Goal: Information Seeking & Learning: Learn about a topic

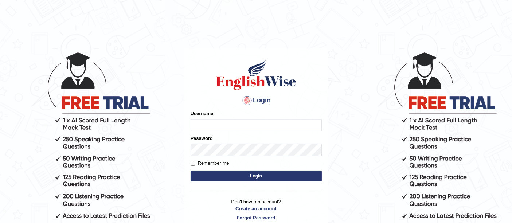
type input "faizabutool0319"
click at [253, 171] on button "Login" at bounding box center [256, 176] width 131 height 11
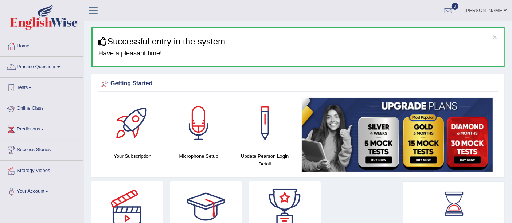
click at [39, 104] on link "Online Class" at bounding box center [41, 107] width 83 height 18
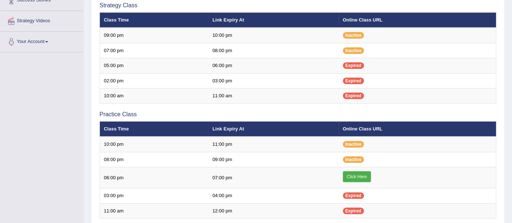
scroll to position [162, 0]
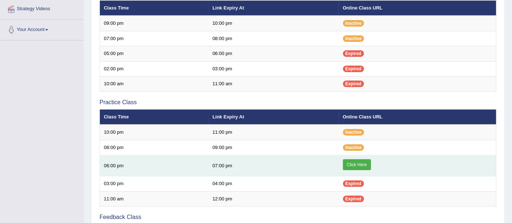
click at [353, 163] on link "Click Here" at bounding box center [357, 164] width 28 height 11
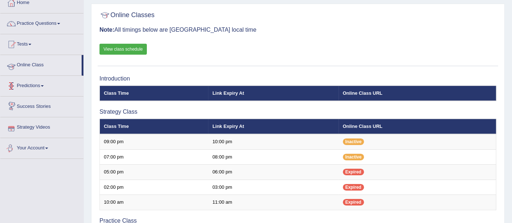
scroll to position [40, 0]
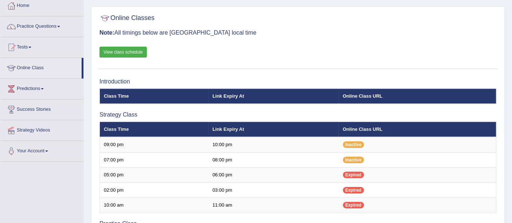
click at [38, 27] on link "Practice Questions" at bounding box center [41, 25] width 83 height 18
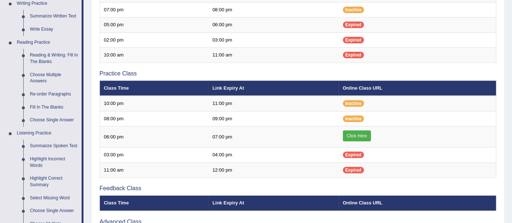
scroll to position [202, 0]
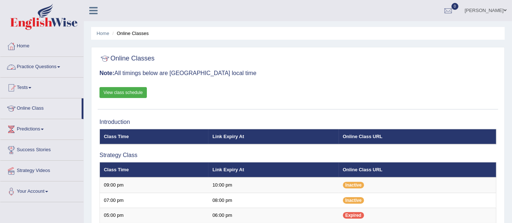
click at [41, 70] on link "Practice Questions" at bounding box center [41, 66] width 83 height 18
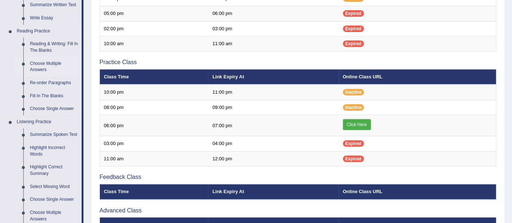
scroll to position [202, 0]
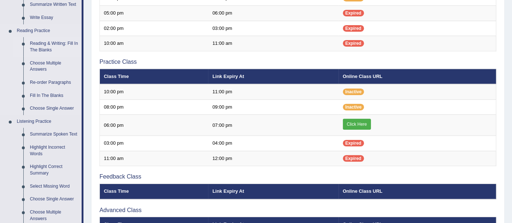
click at [36, 42] on link "Reading & Writing: Fill In The Blanks" at bounding box center [54, 46] width 55 height 19
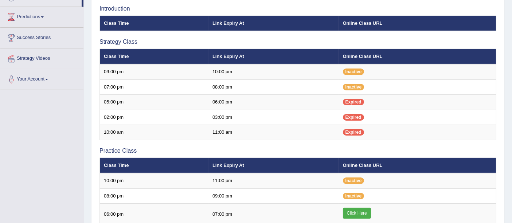
scroll to position [156, 0]
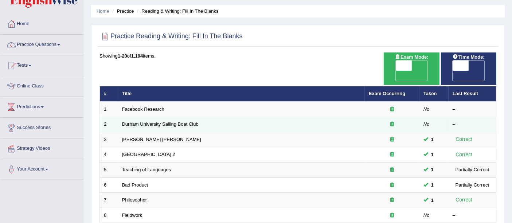
scroll to position [40, 0]
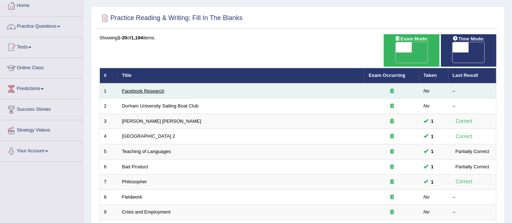
click at [126, 88] on link "Facebook Research" at bounding box center [143, 90] width 42 height 5
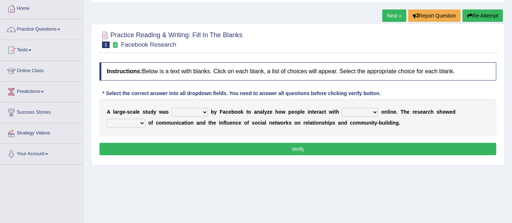
scroll to position [40, 0]
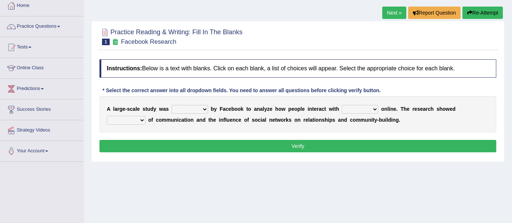
click at [200, 106] on select "surveyed had asked made" at bounding box center [190, 109] width 36 height 9
select select "surveyed"
click at [172, 105] on select "surveyed had asked made" at bounding box center [190, 109] width 36 height 9
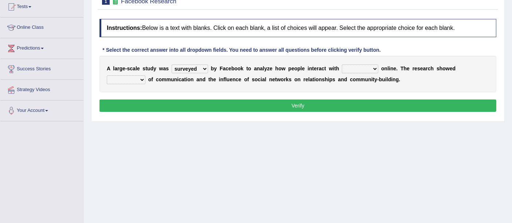
click at [342, 68] on select "together all each other another" at bounding box center [360, 69] width 36 height 9
select select "each other"
click at [342, 65] on select "together all each other another" at bounding box center [360, 69] width 36 height 9
click at [136, 78] on select "advantages standards fellowships patterns" at bounding box center [126, 79] width 39 height 9
select select "advantages"
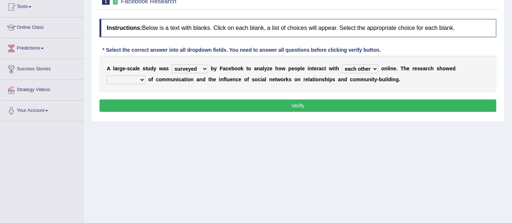
click at [107, 75] on select "advantages standards fellowships patterns" at bounding box center [126, 79] width 39 height 9
click at [278, 104] on button "Verify" at bounding box center [298, 106] width 397 height 12
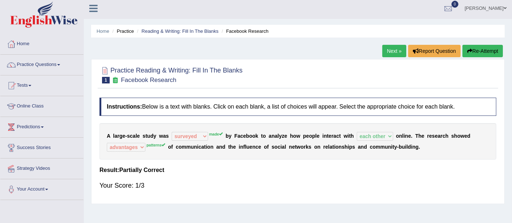
scroll to position [0, 0]
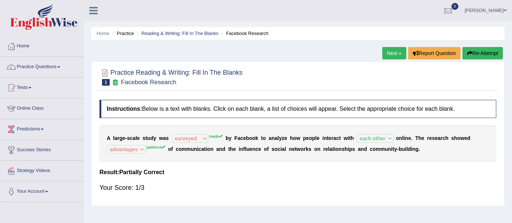
click at [472, 55] on button "Re-Attempt" at bounding box center [483, 53] width 40 height 12
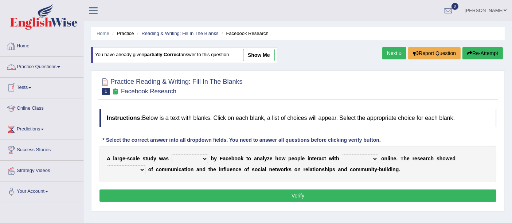
click at [31, 110] on link "Online Class" at bounding box center [41, 107] width 83 height 18
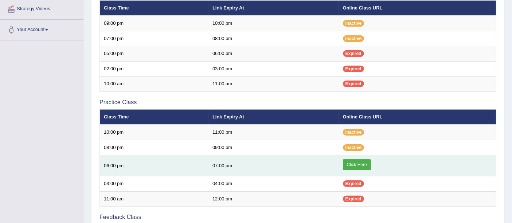
click at [357, 163] on link "Click Here" at bounding box center [357, 164] width 28 height 11
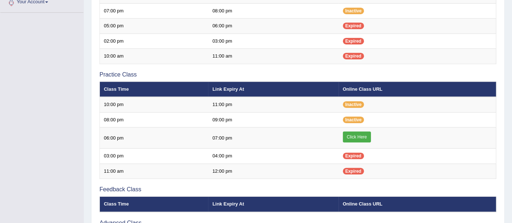
scroll to position [202, 0]
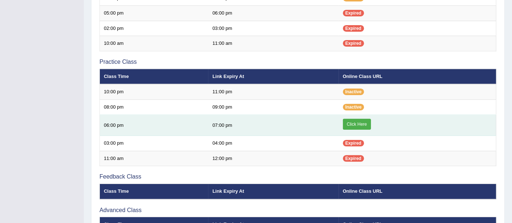
click at [359, 124] on link "Click Here" at bounding box center [357, 124] width 28 height 11
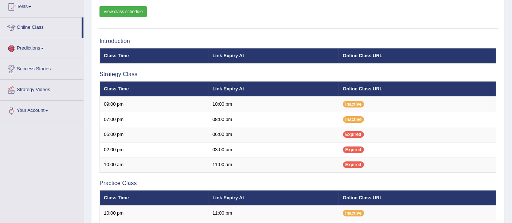
scroll to position [40, 0]
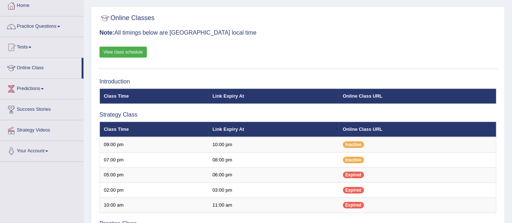
click at [112, 47] on link "View class schedule" at bounding box center [123, 52] width 47 height 11
click at [39, 26] on link "Practice Questions" at bounding box center [41, 25] width 83 height 18
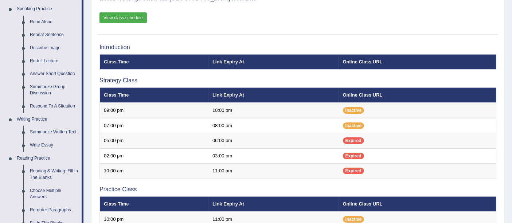
scroll to position [121, 0]
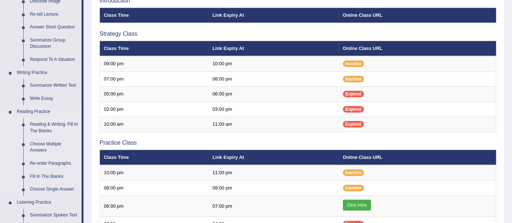
click at [44, 126] on link "Reading & Writing: Fill In The Blanks" at bounding box center [54, 127] width 55 height 19
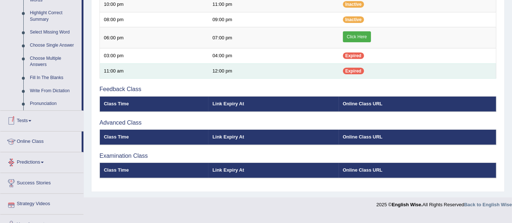
scroll to position [309, 0]
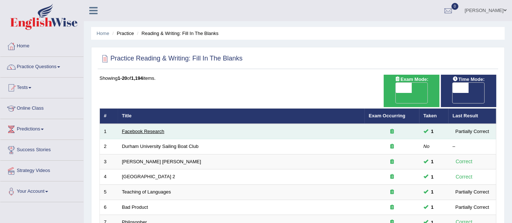
click at [145, 129] on link "Facebook Research" at bounding box center [143, 131] width 42 height 5
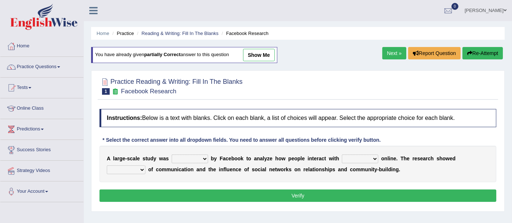
click at [186, 159] on select "surveyed had asked made" at bounding box center [190, 159] width 36 height 9
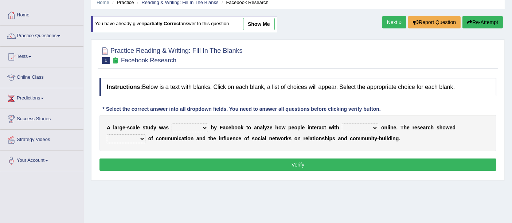
scroll to position [40, 0]
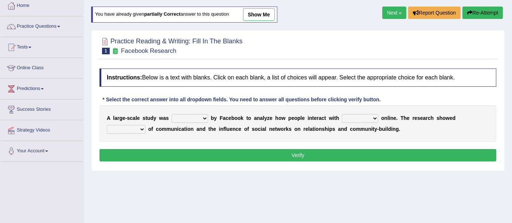
click at [198, 118] on select "surveyed had asked made" at bounding box center [190, 118] width 36 height 9
select select "asked"
click at [172, 114] on select "surveyed had asked made" at bounding box center [190, 118] width 36 height 9
click at [350, 118] on select "together all each other another" at bounding box center [360, 118] width 36 height 9
select select "each other"
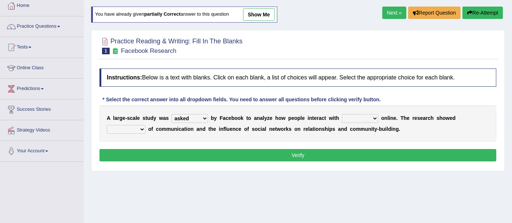
click at [342, 114] on select "together all each other another" at bounding box center [360, 118] width 36 height 9
click at [116, 125] on select "advantages standards fellowships patterns" at bounding box center [126, 129] width 39 height 9
select select "patterns"
click at [107, 125] on select "advantages standards fellowships patterns" at bounding box center [126, 129] width 39 height 9
click at [193, 151] on button "Verify" at bounding box center [298, 155] width 397 height 12
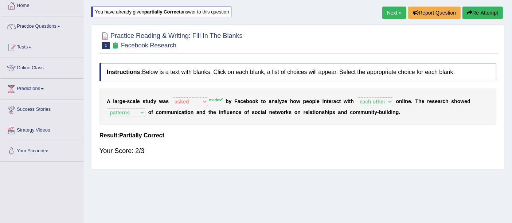
scroll to position [0, 0]
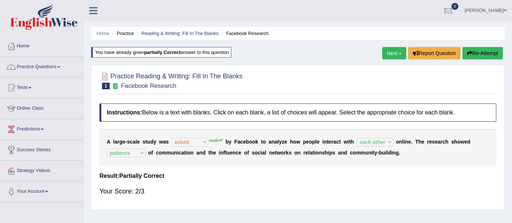
click at [383, 51] on link "Next »" at bounding box center [394, 53] width 24 height 12
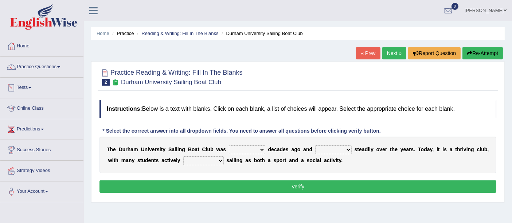
click at [28, 104] on link "Online Class" at bounding box center [41, 107] width 83 height 18
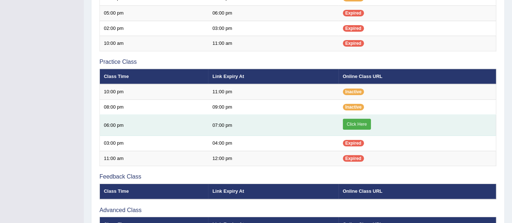
scroll to position [202, 0]
click at [350, 120] on link "Click Here" at bounding box center [357, 124] width 28 height 11
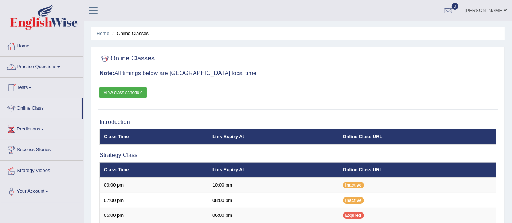
click at [33, 68] on link "Practice Questions" at bounding box center [41, 66] width 83 height 18
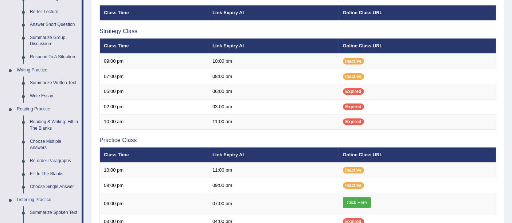
scroll to position [202, 0]
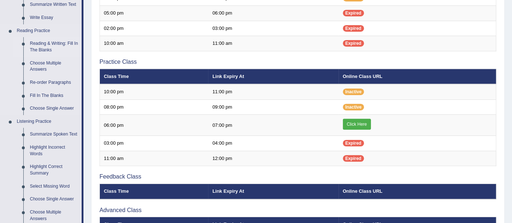
click at [35, 42] on link "Reading & Writing: Fill In The Blanks" at bounding box center [54, 46] width 55 height 19
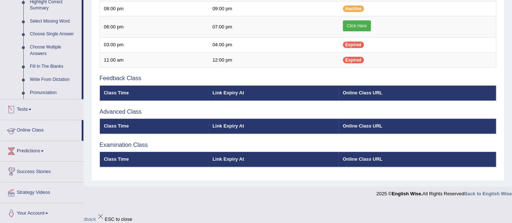
scroll to position [290, 0]
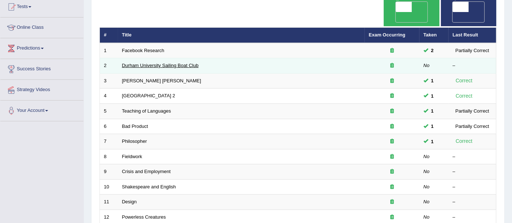
click at [144, 63] on link "Durham University Sailing Boat Club" at bounding box center [160, 65] width 77 height 5
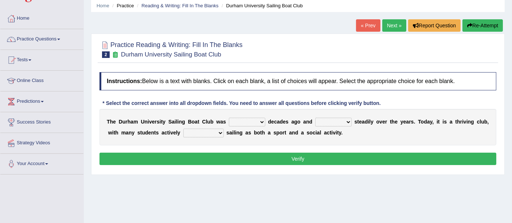
scroll to position [40, 0]
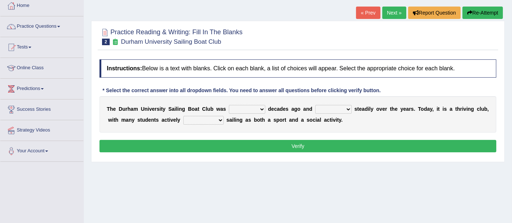
click at [257, 108] on select "found fund founded find" at bounding box center [247, 109] width 36 height 9
click at [193, 168] on div "Home Practice Reading & Writing: Fill In The Blanks Durham University Sailing B…" at bounding box center [298, 142] width 428 height 365
click at [260, 108] on select "found fund founded find" at bounding box center [247, 109] width 36 height 9
click at [229, 105] on select "found fund founded find" at bounding box center [247, 109] width 36 height 9
click at [241, 107] on select "found fund founded find" at bounding box center [247, 109] width 36 height 9
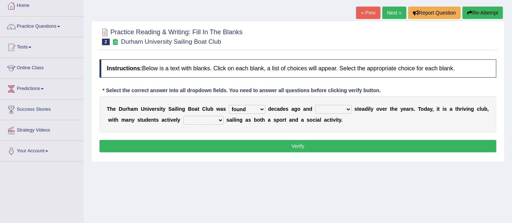
select select "founded"
click at [229, 105] on select "found fund founded find" at bounding box center [247, 109] width 36 height 9
click at [330, 108] on select "grow growing has grown grown" at bounding box center [333, 109] width 36 height 9
click at [332, 111] on select "grow growing has grown grown" at bounding box center [333, 109] width 36 height 9
select select "grown"
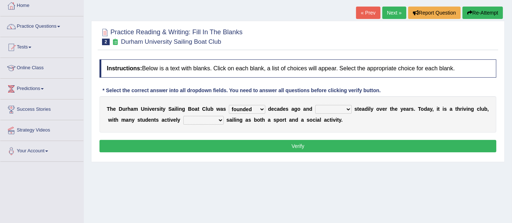
click at [315, 105] on select "grow growing has grown grown" at bounding box center [333, 109] width 36 height 9
click at [196, 120] on select "enjoy enjoyed are enjoying enjoying" at bounding box center [203, 120] width 40 height 9
select select "enjoying"
click at [183, 116] on select "enjoy enjoyed are enjoying enjoying" at bounding box center [203, 120] width 40 height 9
click at [205, 118] on select "enjoy enjoyed are enjoying enjoying" at bounding box center [203, 120] width 40 height 9
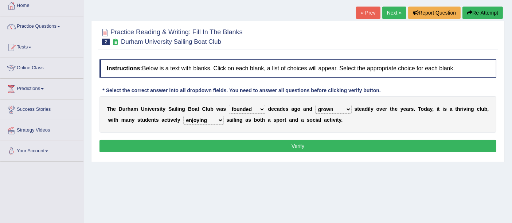
click at [279, 143] on button "Verify" at bounding box center [298, 146] width 397 height 12
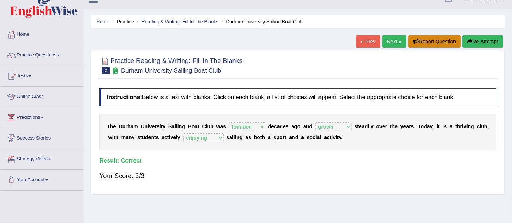
scroll to position [0, 0]
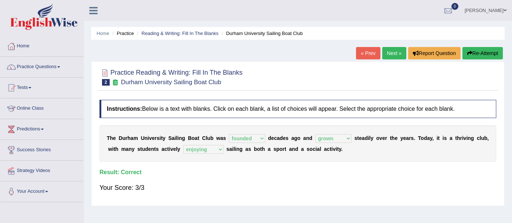
click at [392, 54] on link "Next »" at bounding box center [394, 53] width 24 height 12
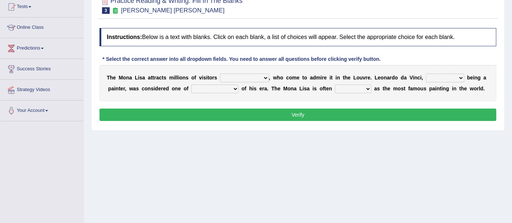
click at [235, 74] on select "around the year the all year all year round per year" at bounding box center [244, 78] width 49 height 9
select select "per year"
click at [220, 74] on select "around the year the all year all year round per year" at bounding box center [244, 78] width 49 height 9
click at [436, 76] on select "rather than as much as as well as as long as" at bounding box center [445, 78] width 38 height 9
click at [426, 74] on select "rather than as much as as well as as long as" at bounding box center [445, 78] width 38 height 9
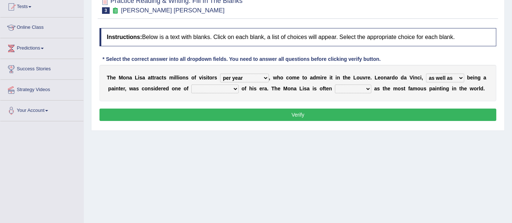
click at [441, 77] on select "rather than as much as as well as as long as" at bounding box center [445, 78] width 38 height 9
select select "rather than"
click at [426, 74] on select "rather than as much as as well as as long as" at bounding box center [445, 78] width 38 height 9
click at [217, 85] on select "better artists artist the better artist the best artists" at bounding box center [214, 89] width 47 height 9
select select "the best artists"
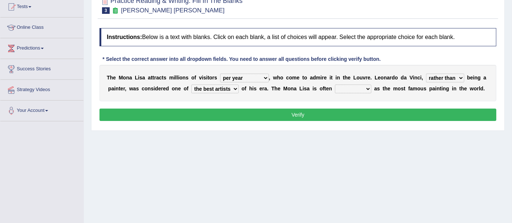
click at [191, 85] on select "better artists artist the better artist the best artists" at bounding box center [214, 89] width 47 height 9
click at [347, 89] on select "classified suggested predicted described" at bounding box center [353, 89] width 36 height 9
click at [335, 85] on select "classified suggested predicted described" at bounding box center [353, 89] width 36 height 9
click at [360, 88] on select "classified suggested predicted described" at bounding box center [353, 89] width 36 height 9
select select "predicted"
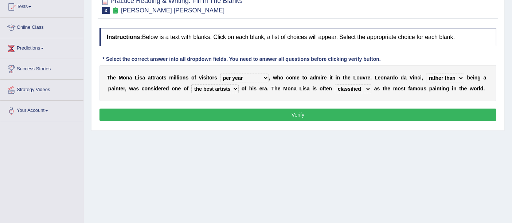
click at [335, 85] on select "classified suggested predicted described" at bounding box center [353, 89] width 36 height 9
click at [348, 89] on select "classified suggested predicted described" at bounding box center [353, 89] width 36 height 9
click at [269, 141] on div "Home Practice Reading & Writing: Fill In The Blanks Mona Lisa You have already …" at bounding box center [298, 101] width 428 height 365
click at [274, 113] on button "Verify" at bounding box center [298, 115] width 397 height 12
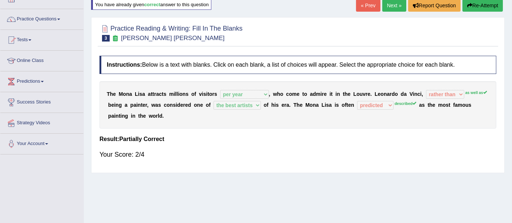
scroll to position [40, 0]
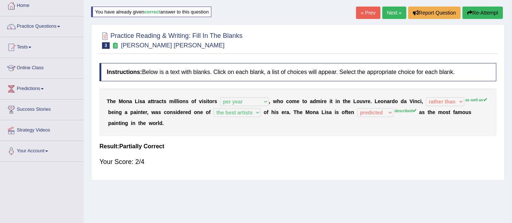
click at [393, 11] on link "Next »" at bounding box center [394, 13] width 24 height 12
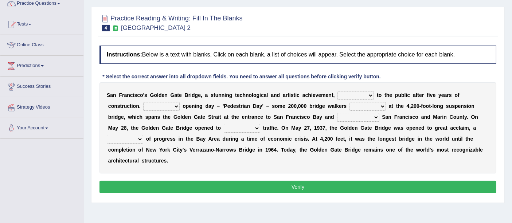
scroll to position [81, 0]
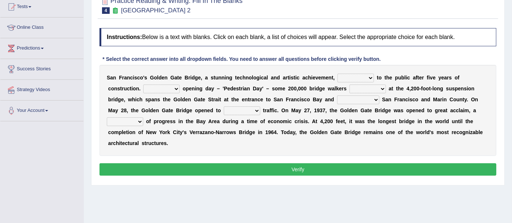
click at [369, 75] on select "opens closes appears equals" at bounding box center [356, 78] width 36 height 9
select select "opens"
click at [338, 74] on select "opens closes appears equals" at bounding box center [356, 78] width 36 height 9
click at [175, 89] on select "On During Since When" at bounding box center [161, 89] width 36 height 9
click at [357, 87] on select "stationed looked marveled laughed" at bounding box center [368, 89] width 36 height 9
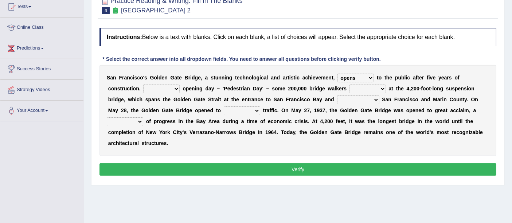
click at [351, 100] on select "separates connects channels differentiates" at bounding box center [358, 100] width 42 height 9
select select "separates"
click at [337, 96] on select "separates connects channels differentiates" at bounding box center [358, 100] width 42 height 9
click at [235, 110] on select "aquatic vehicular airborne watertight" at bounding box center [242, 110] width 36 height 9
select select "vehicular"
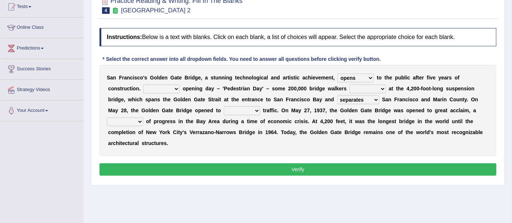
click at [224, 106] on select "aquatic vehicular airborne watertight" at bounding box center [242, 110] width 36 height 9
click at [248, 110] on select "aquatic vehicular airborne watertight" at bounding box center [242, 110] width 36 height 9
click at [112, 121] on select "denial symbol technique yield" at bounding box center [125, 121] width 36 height 9
click at [171, 86] on select "On During Since When" at bounding box center [161, 89] width 36 height 9
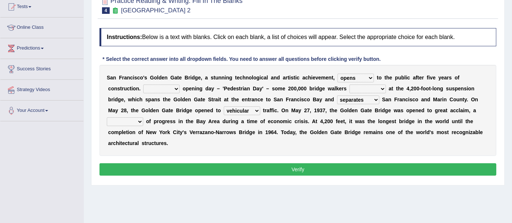
select select "On"
click at [143, 85] on select "On During Since When" at bounding box center [161, 89] width 36 height 9
click at [362, 89] on select "stationed looked marveled laughed" at bounding box center [368, 89] width 36 height 9
select select "marveled"
click at [350, 85] on select "stationed looked marveled laughed" at bounding box center [368, 89] width 36 height 9
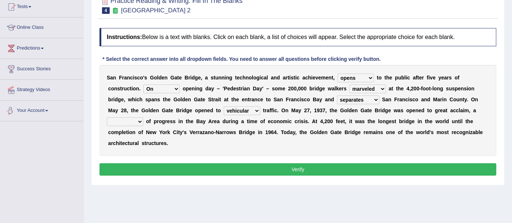
click at [122, 117] on select "denial symbol technique yield" at bounding box center [125, 121] width 36 height 9
select select "denial"
click at [107, 117] on select "denial symbol technique yield" at bounding box center [125, 121] width 36 height 9
click at [244, 168] on button "Verify" at bounding box center [298, 169] width 397 height 12
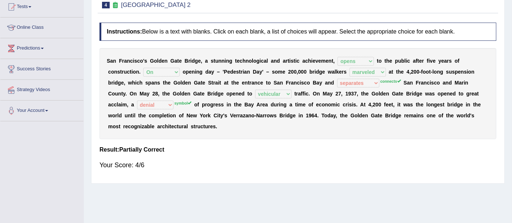
scroll to position [40, 0]
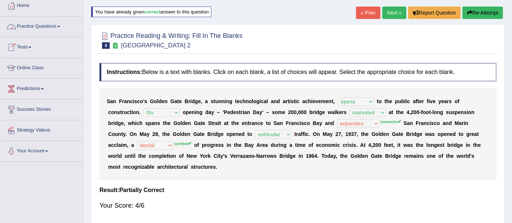
click at [38, 26] on link "Practice Questions" at bounding box center [41, 25] width 83 height 18
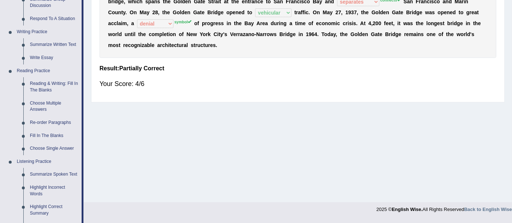
scroll to position [202, 0]
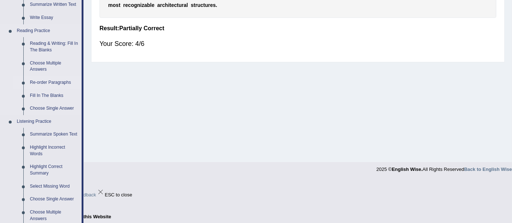
click at [24, 85] on li "Re-order Paragraphs" at bounding box center [47, 82] width 68 height 13
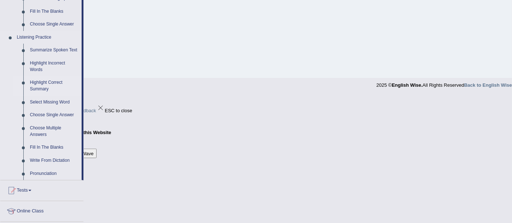
scroll to position [246, 0]
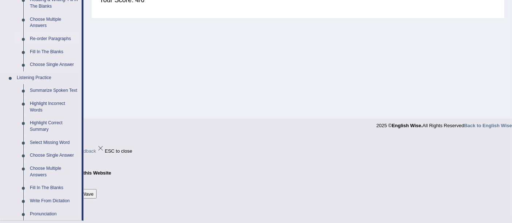
click at [44, 39] on link "Re-order Paragraphs" at bounding box center [54, 38] width 55 height 13
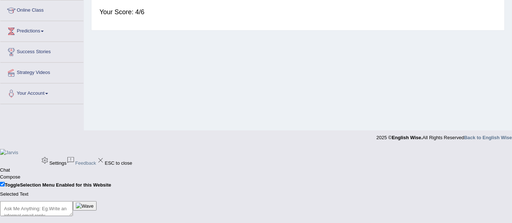
scroll to position [90, 0]
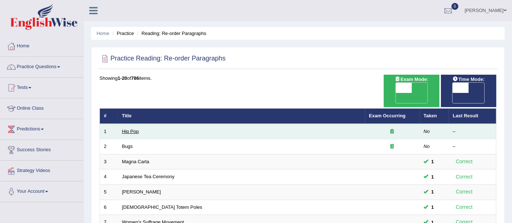
click at [132, 129] on link "Hip Pop" at bounding box center [130, 131] width 17 height 5
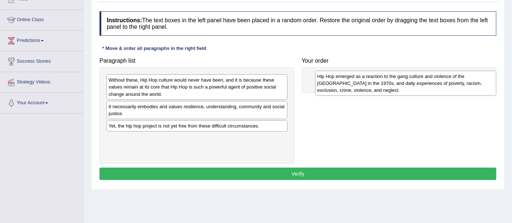
drag, startPoint x: 140, startPoint y: 86, endPoint x: 348, endPoint y: 83, distance: 208.9
click at [348, 83] on div "Hip Hop emerged as a reaction to the gang culture and violence of the [GEOGRAPH…" at bounding box center [405, 83] width 181 height 25
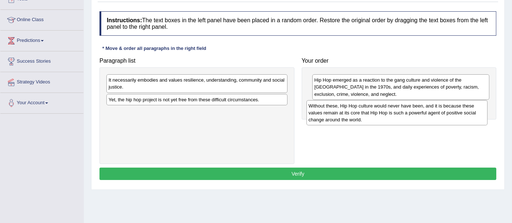
drag, startPoint x: 171, startPoint y: 90, endPoint x: 371, endPoint y: 116, distance: 201.4
click at [371, 116] on div "Without these, Hip Hop culture would never have been, and it is because these v…" at bounding box center [397, 112] width 181 height 25
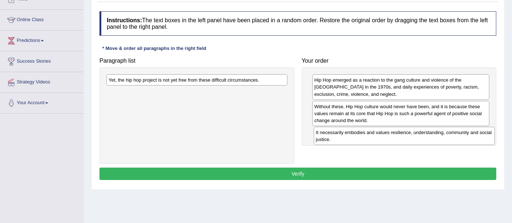
drag, startPoint x: 166, startPoint y: 80, endPoint x: 373, endPoint y: 133, distance: 214.0
click at [373, 133] on div "It necessarily embodies and values resilience, understanding, community and soc…" at bounding box center [404, 136] width 181 height 18
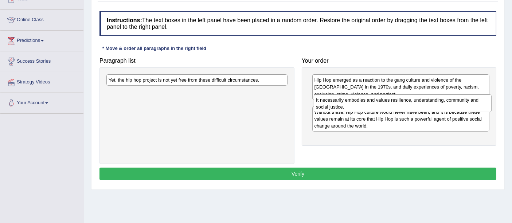
drag, startPoint x: 327, startPoint y: 140, endPoint x: 329, endPoint y: 107, distance: 32.9
click at [329, 107] on div "It necessarily embodies and values resilience, understanding, community and soc…" at bounding box center [403, 103] width 178 height 18
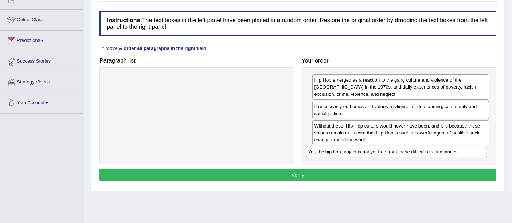
drag, startPoint x: 202, startPoint y: 77, endPoint x: 402, endPoint y: 149, distance: 212.7
click at [402, 149] on div "Yet, the hip hop project is not yet free from these difficult circumstances." at bounding box center [396, 151] width 181 height 11
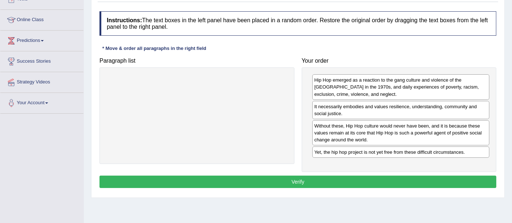
click at [293, 180] on button "Verify" at bounding box center [298, 182] width 397 height 12
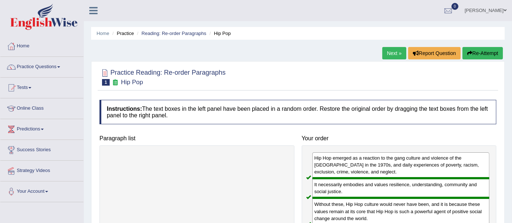
click at [390, 54] on link "Next »" at bounding box center [394, 53] width 24 height 12
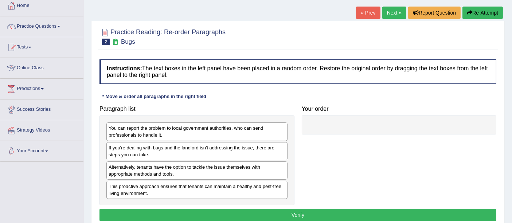
scroll to position [81, 0]
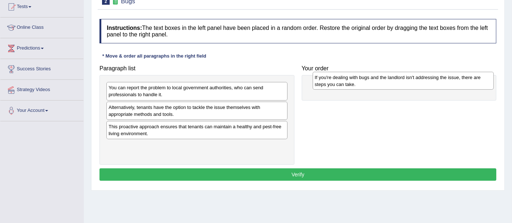
drag, startPoint x: 146, startPoint y: 108, endPoint x: 352, endPoint y: 78, distance: 208.4
click at [352, 78] on div "If you're dealing with bugs and the landlord isn't addressing the issue, there …" at bounding box center [403, 81] width 181 height 18
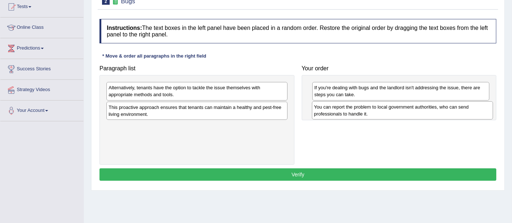
drag, startPoint x: 141, startPoint y: 92, endPoint x: 347, endPoint y: 112, distance: 206.5
click at [347, 112] on div "You can report the problem to local government authorities, who can send profes…" at bounding box center [402, 110] width 181 height 18
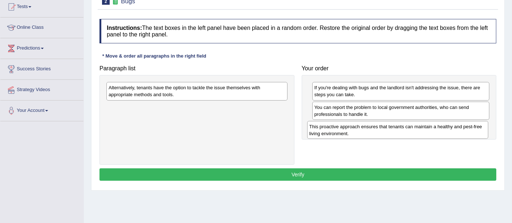
drag, startPoint x: 137, startPoint y: 112, endPoint x: 338, endPoint y: 132, distance: 201.8
click at [338, 132] on div "This proactive approach ensures that tenants can maintain a healthy and pest-fr…" at bounding box center [397, 130] width 181 height 18
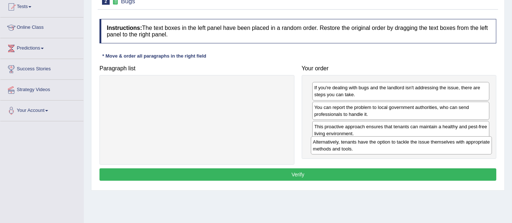
drag, startPoint x: 191, startPoint y: 88, endPoint x: 396, endPoint y: 142, distance: 211.2
click at [396, 142] on div "Alternatively, tenants have the option to tackle the issue themselves with appr…" at bounding box center [401, 145] width 181 height 18
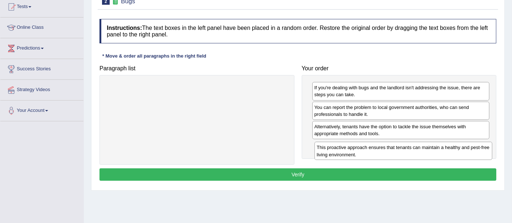
drag, startPoint x: 373, startPoint y: 129, endPoint x: 375, endPoint y: 147, distance: 18.5
click at [375, 147] on div "This proactive approach ensures that tenants can maintain a healthy and pest-fr…" at bounding box center [404, 151] width 178 height 18
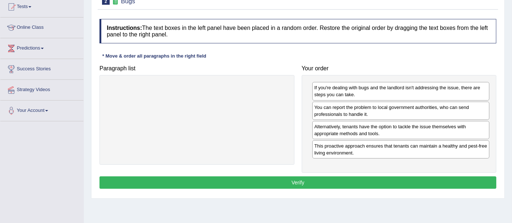
click at [300, 178] on button "Verify" at bounding box center [298, 182] width 397 height 12
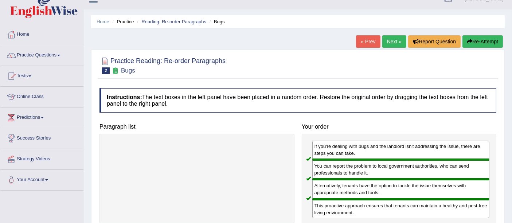
scroll to position [0, 0]
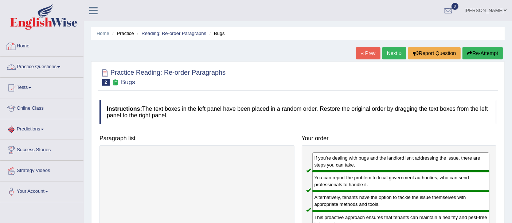
click at [34, 66] on link "Practice Questions" at bounding box center [41, 66] width 83 height 18
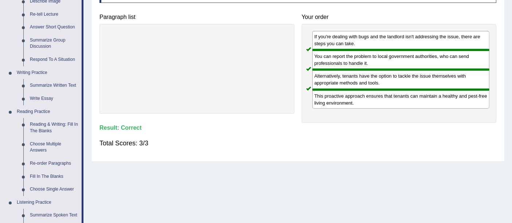
scroll to position [202, 0]
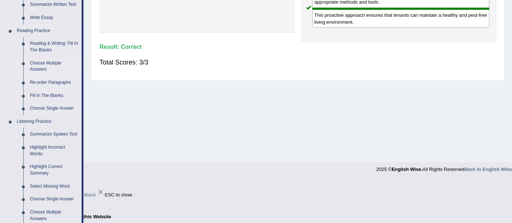
click at [38, 61] on link "Choose Multiple Answers" at bounding box center [54, 66] width 55 height 19
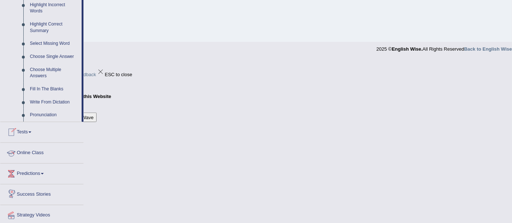
scroll to position [367, 0]
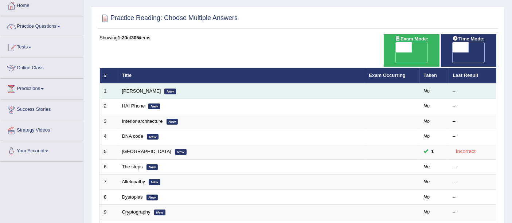
click at [134, 88] on link "[PERSON_NAME]" at bounding box center [141, 90] width 39 height 5
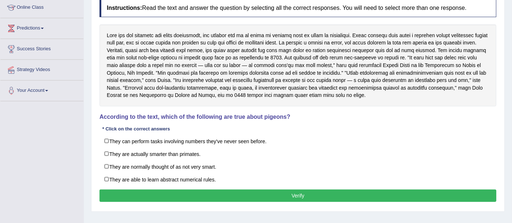
scroll to position [89, 0]
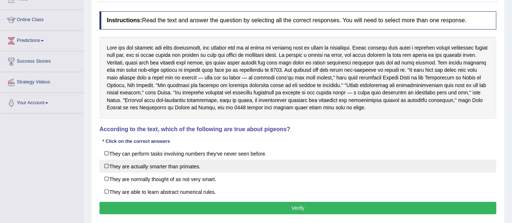
click at [137, 162] on label "They are actually smarter than primates." at bounding box center [298, 166] width 397 height 13
checkbox input "true"
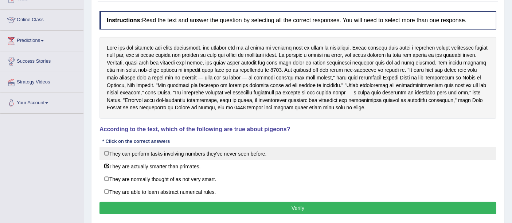
click at [196, 149] on label "They can perform tasks involving numbers they've never seen before." at bounding box center [298, 153] width 397 height 13
checkbox input "true"
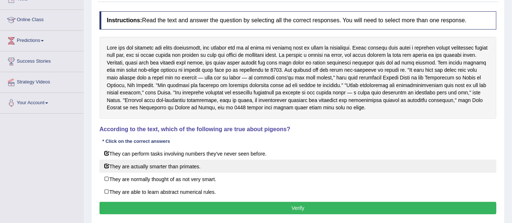
click at [110, 163] on label "They are actually smarter than primates." at bounding box center [298, 166] width 397 height 13
checkbox input "false"
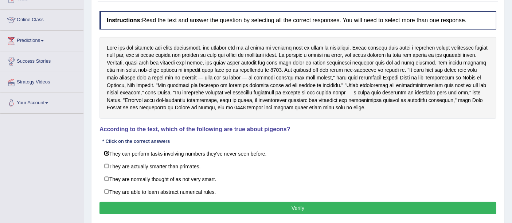
click at [288, 208] on button "Verify" at bounding box center [298, 208] width 397 height 12
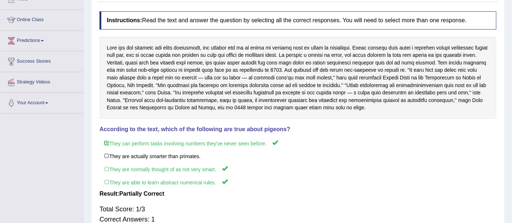
scroll to position [48, 0]
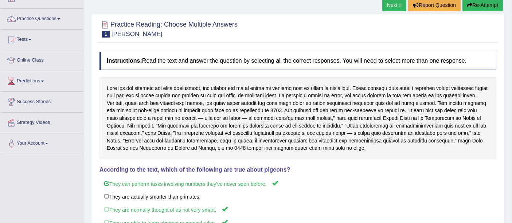
click at [392, 3] on link "Next »" at bounding box center [394, 5] width 24 height 12
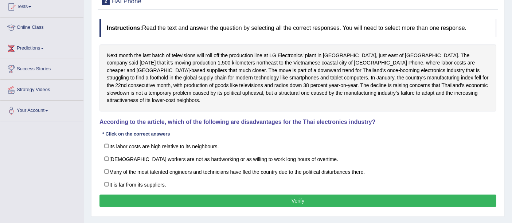
scroll to position [81, 0]
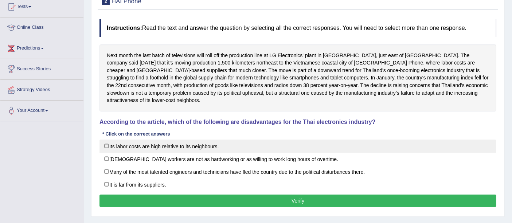
click at [106, 140] on label "Its labor costs are high relative to its neighbours." at bounding box center [298, 146] width 397 height 13
checkbox input "false"
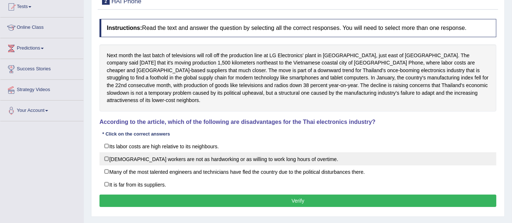
click at [107, 152] on label "Thai workers are not as hardworking or as willing to work long hours of overtim…" at bounding box center [298, 158] width 397 height 13
checkbox input "true"
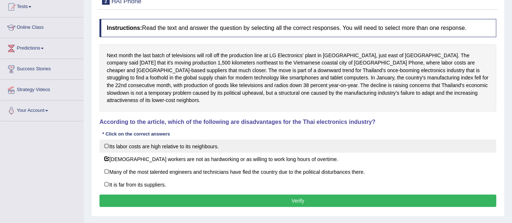
click at [106, 141] on label "Its labor costs are high relative to its neighbours." at bounding box center [298, 146] width 397 height 13
checkbox input "true"
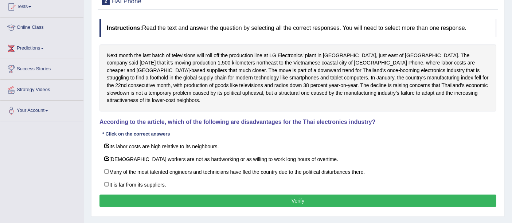
click at [181, 195] on button "Verify" at bounding box center [298, 201] width 397 height 12
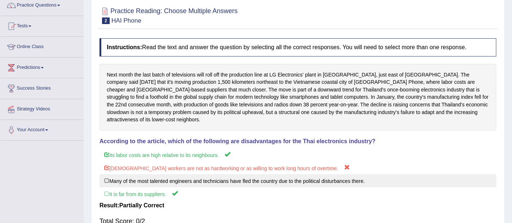
scroll to position [0, 0]
